Goal: Information Seeking & Learning: Find specific fact

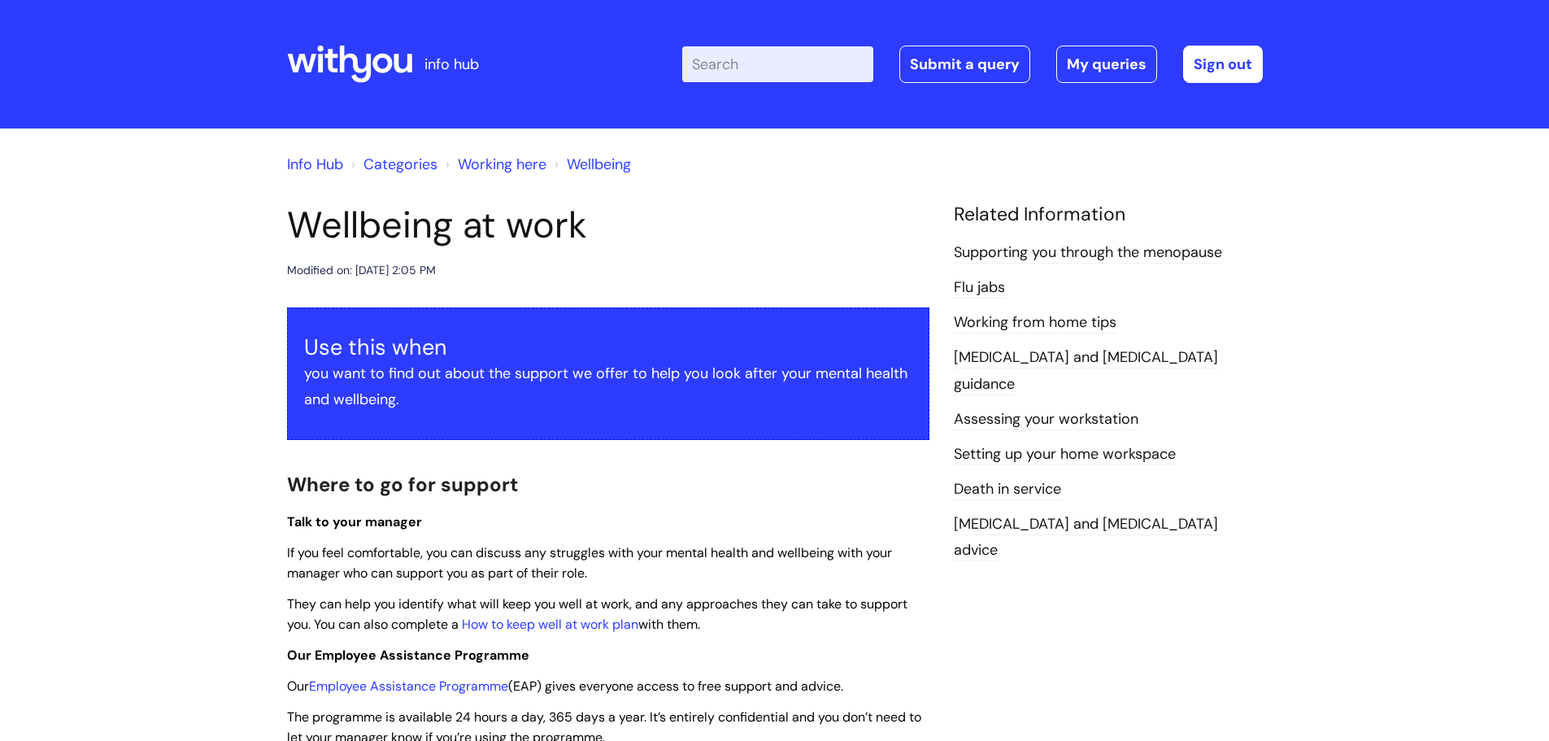
click at [719, 76] on input "Enter your search term here..." at bounding box center [777, 64] width 191 height 36
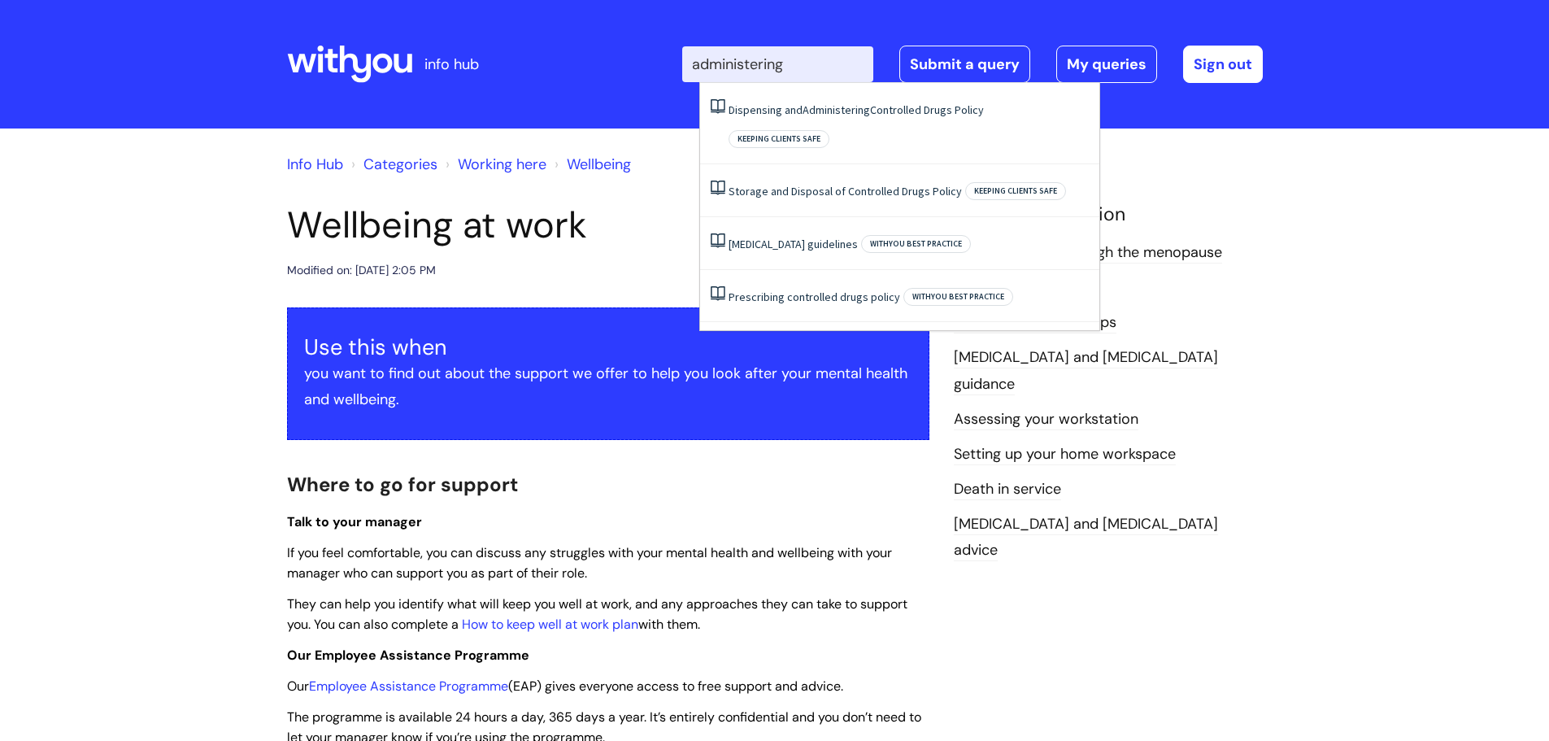
type input "administering"
click button "Search" at bounding box center [0, 0] width 0 height 0
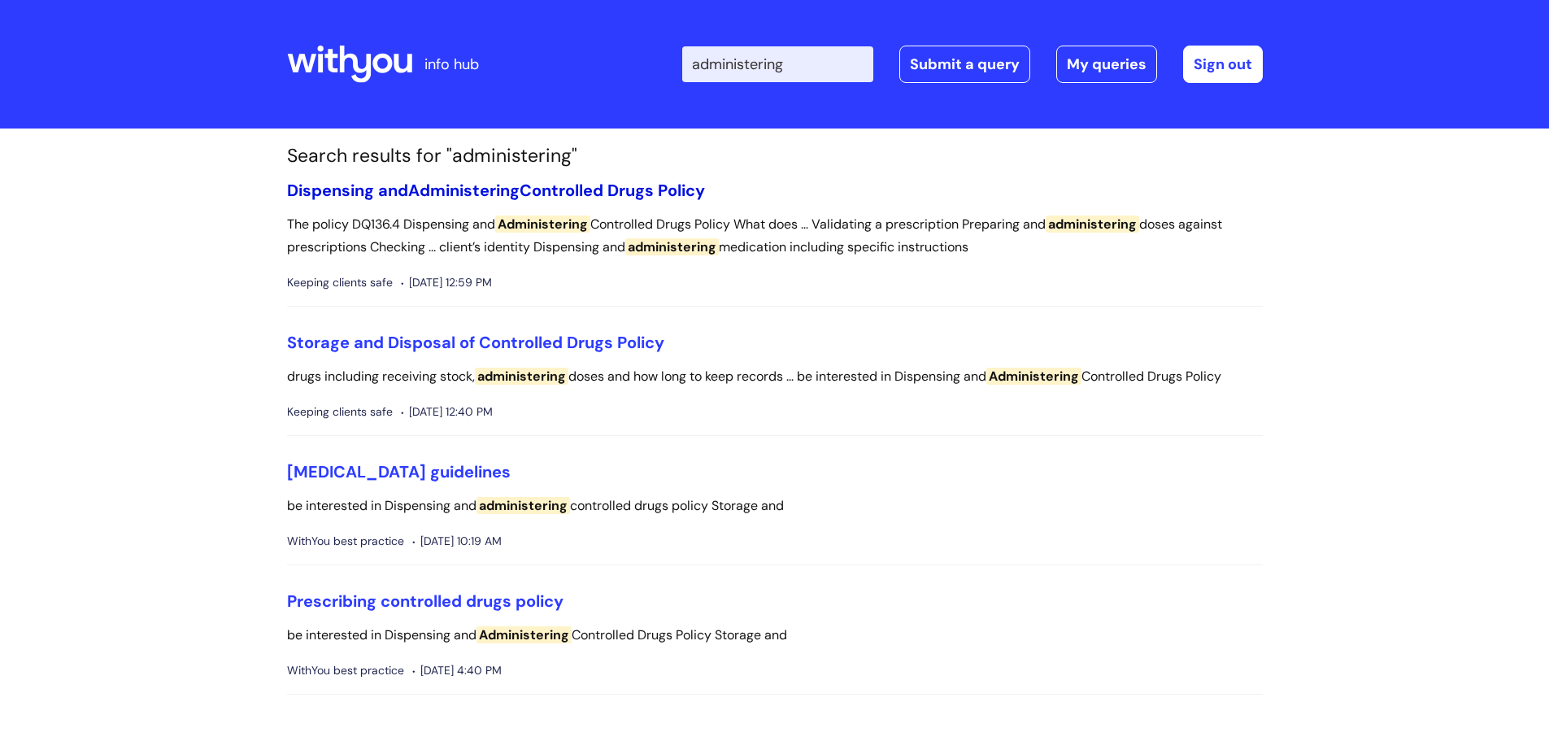
click at [555, 196] on link "Dispensing and Administering Controlled Drugs Policy" at bounding box center [496, 190] width 418 height 21
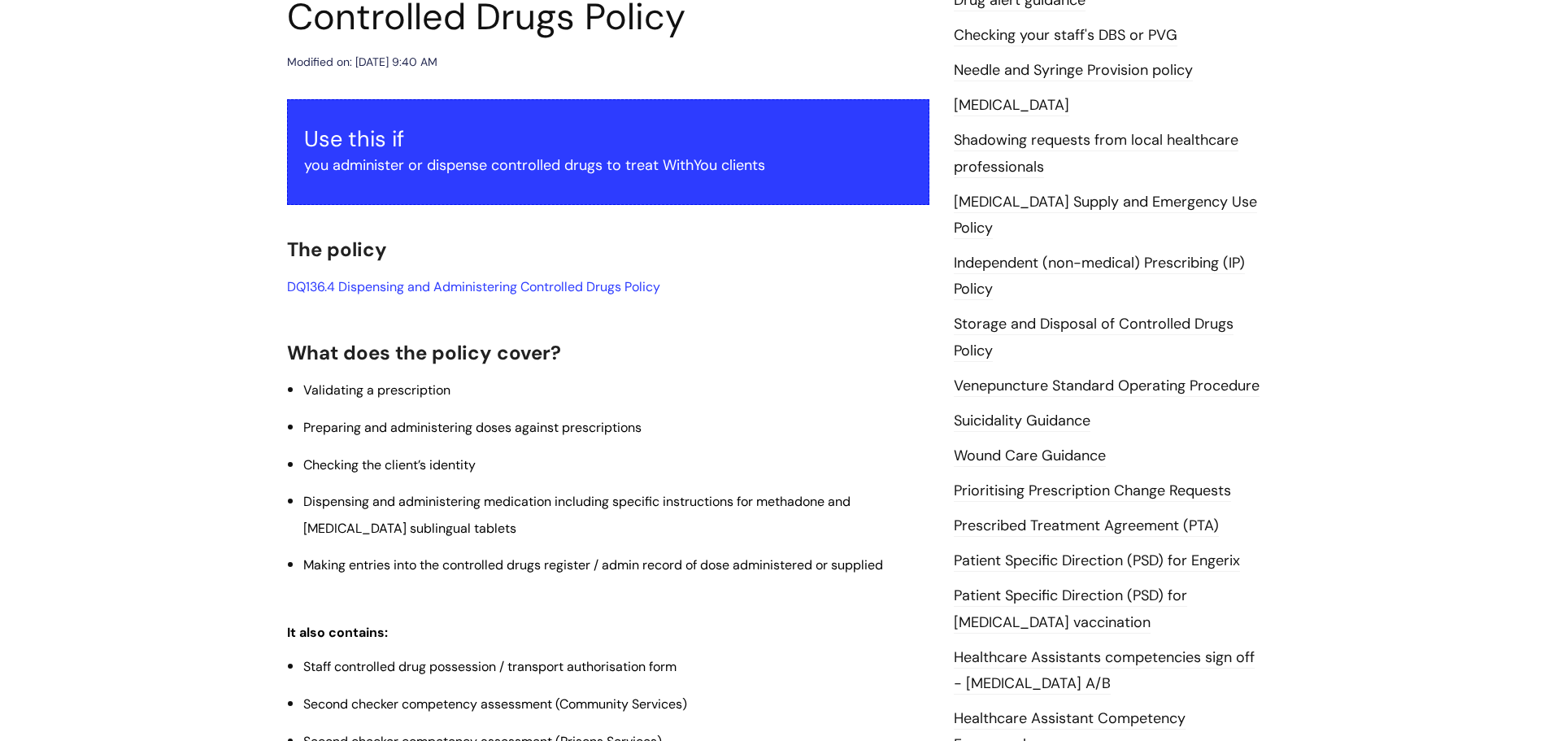
scroll to position [244, 0]
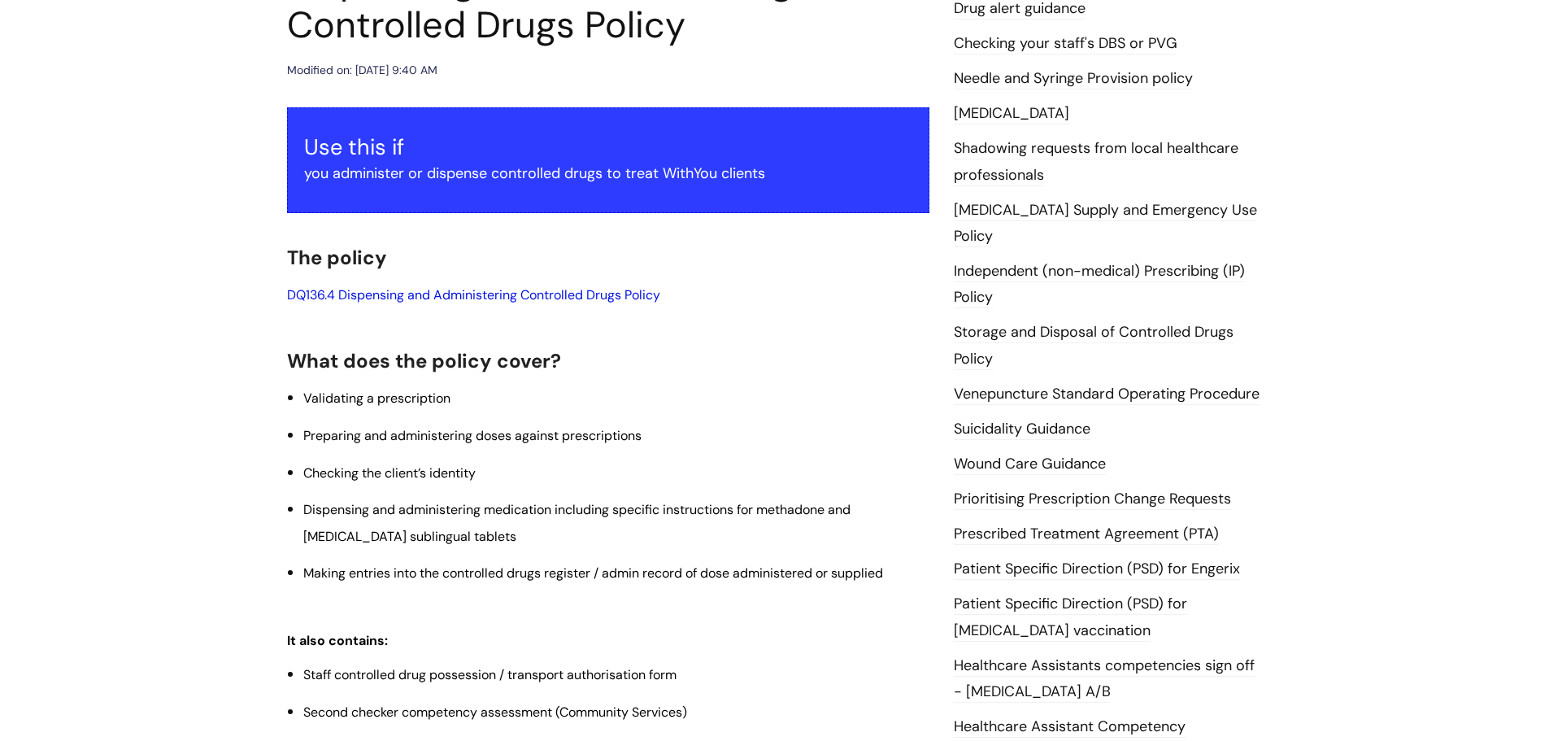
click at [396, 300] on link "DQ136.4 Dispensing and Administering Controlled Drugs Policy" at bounding box center [473, 294] width 373 height 17
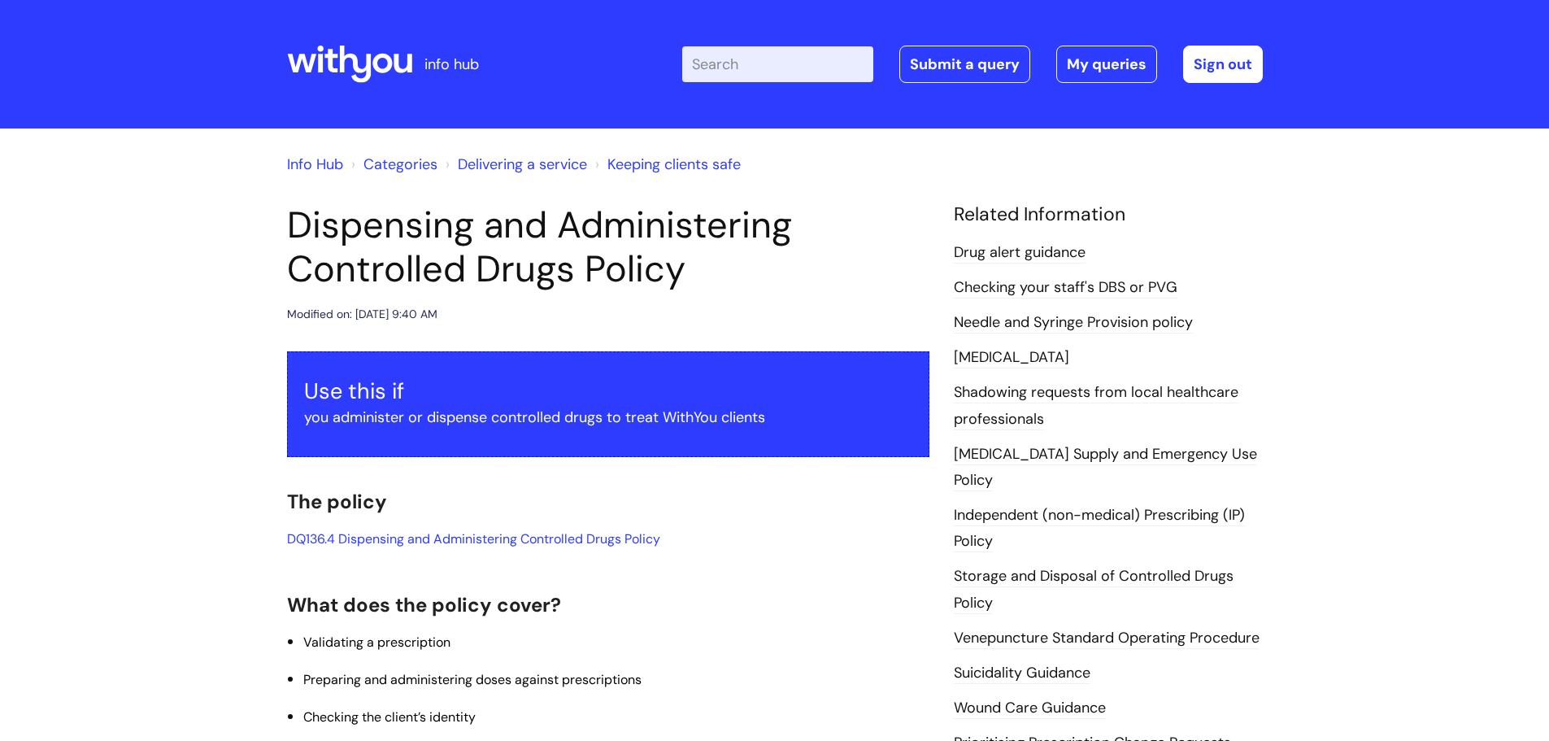
click at [765, 63] on input "Enter your search term here..." at bounding box center [777, 64] width 191 height 36
type input "code"
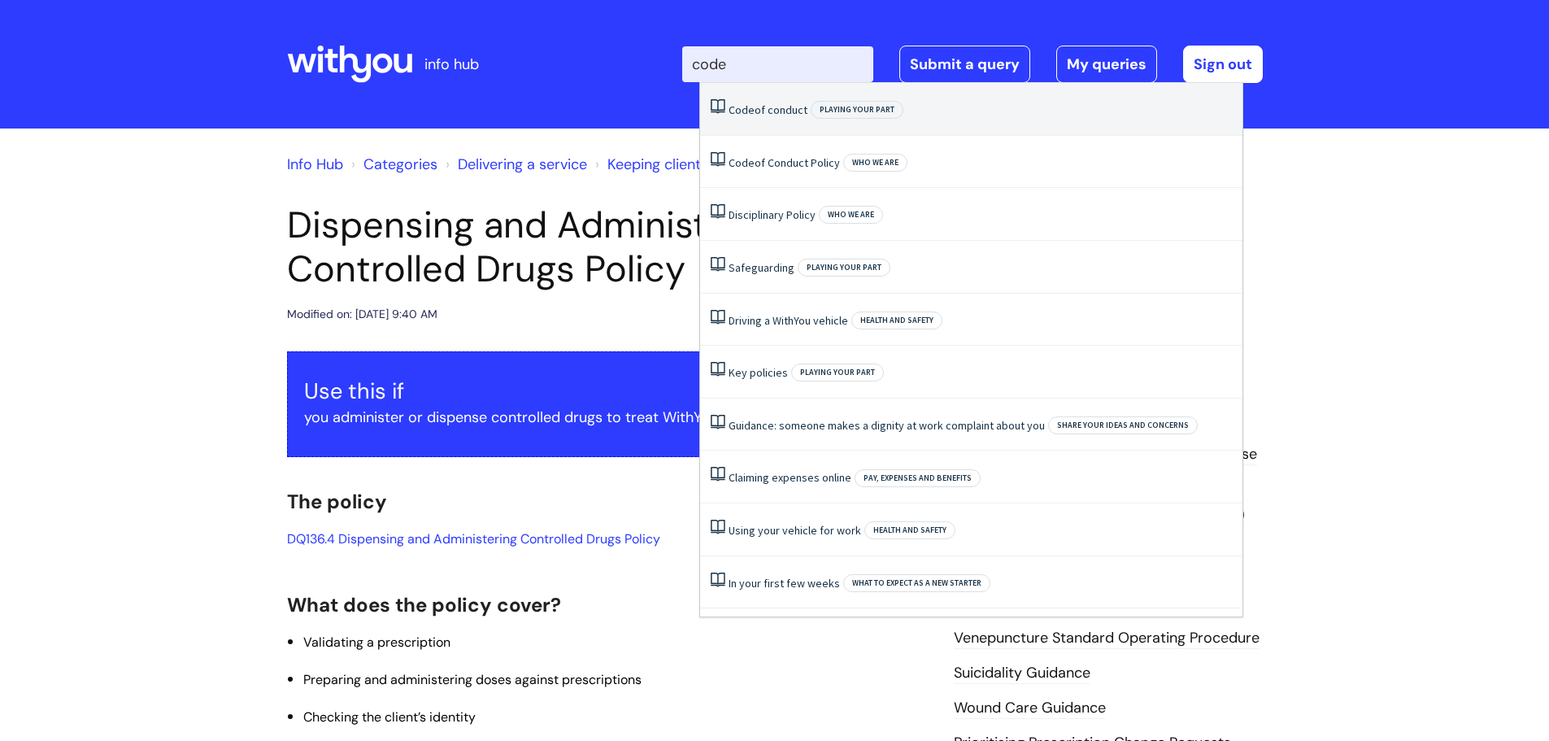
click at [763, 122] on li "Code of conduct Playing your part" at bounding box center [971, 109] width 542 height 53
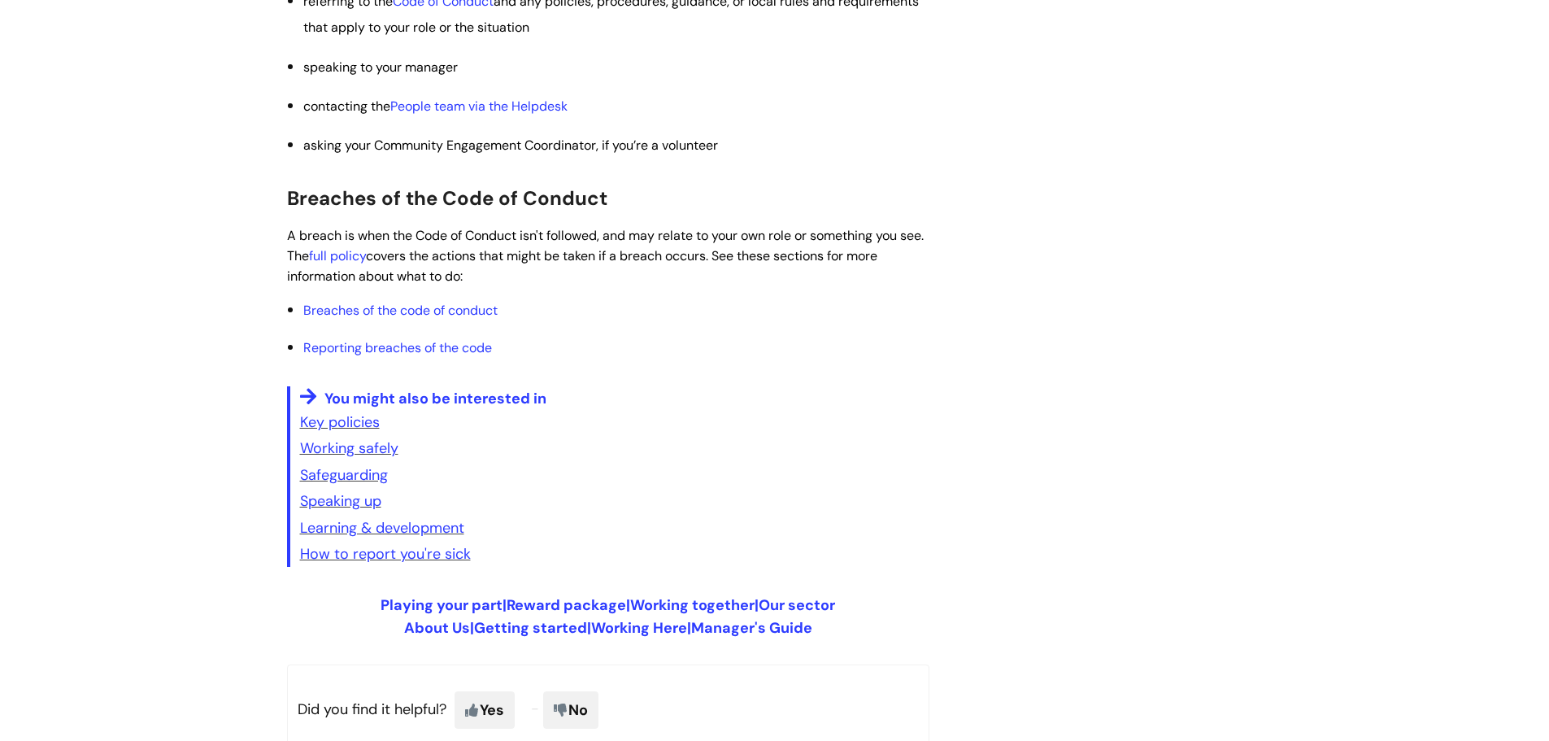
scroll to position [894, 0]
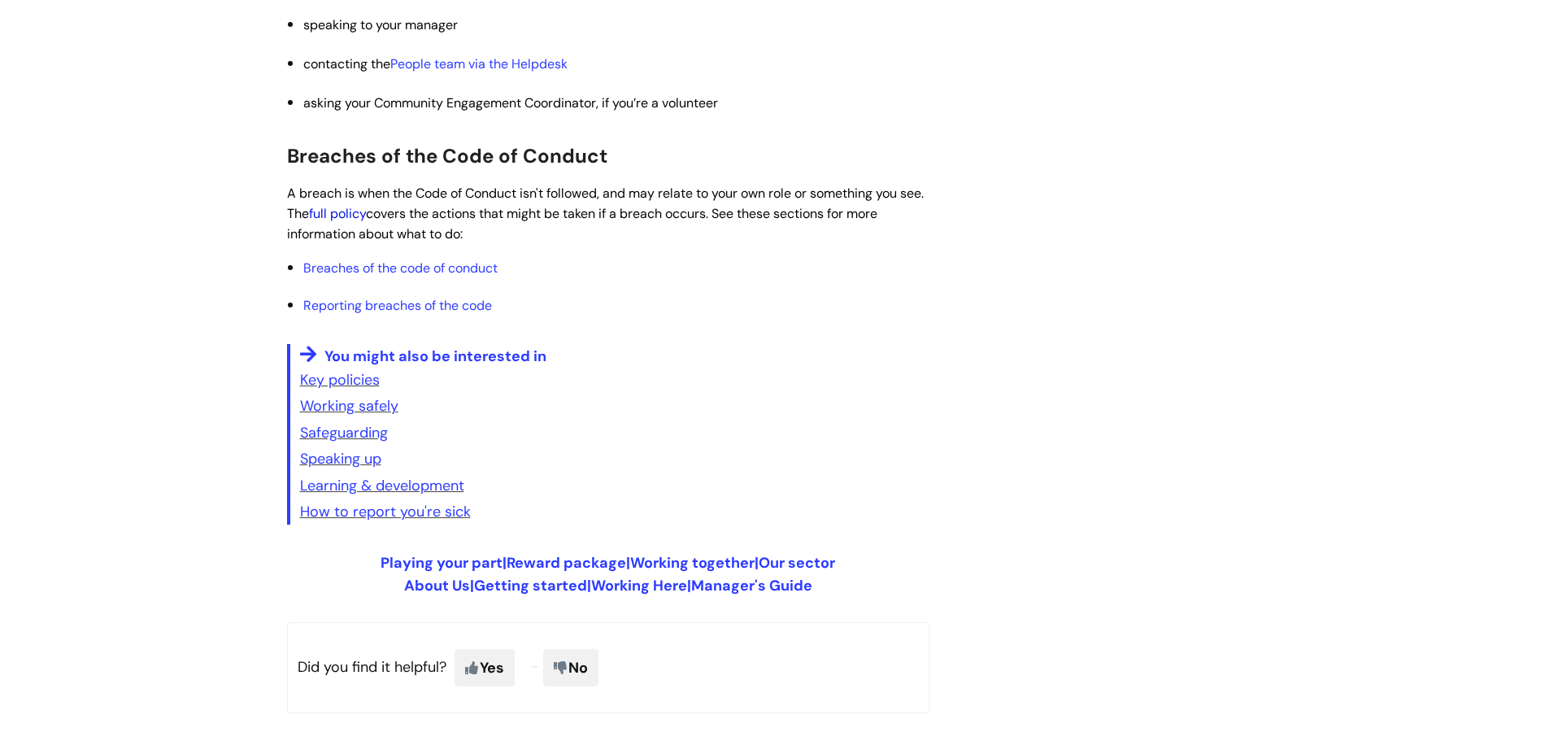
click at [366, 212] on link "full policy" at bounding box center [337, 213] width 57 height 17
